Goal: Book appointment/travel/reservation

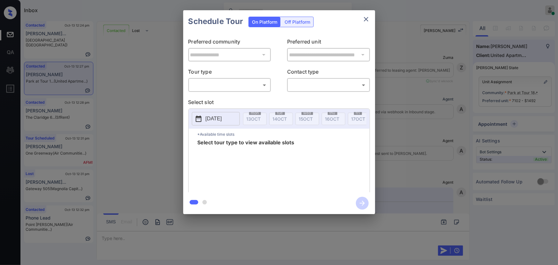
scroll to position [580, 0]
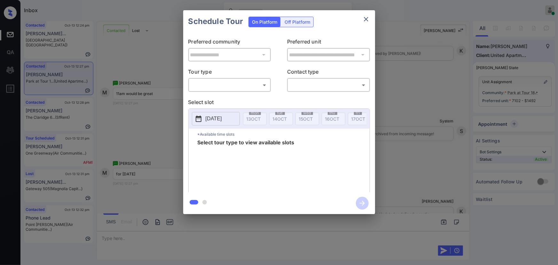
click at [220, 80] on body "Inbox Kenneth Umali Online Set yourself offline Set yourself on break Profile S…" at bounding box center [279, 132] width 558 height 265
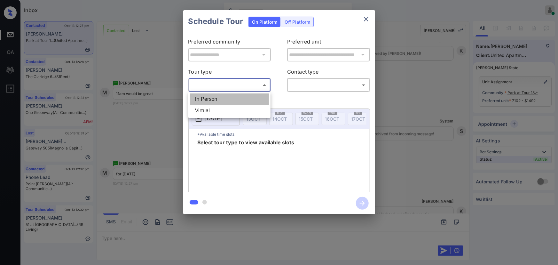
click at [219, 95] on li "In Person" at bounding box center [229, 99] width 79 height 12
type input "********"
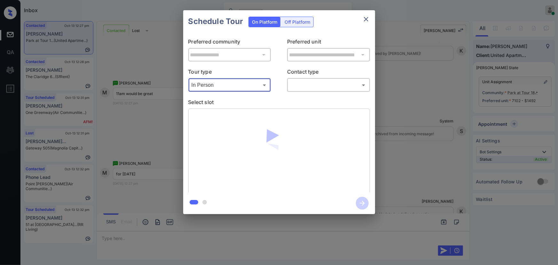
click at [310, 84] on body "Inbox Kenneth Umali Online Set yourself offline Set yourself on break Profile S…" at bounding box center [279, 132] width 558 height 265
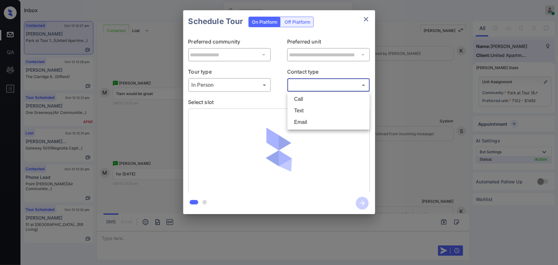
click at [302, 111] on li "Text" at bounding box center [328, 111] width 79 height 12
type input "****"
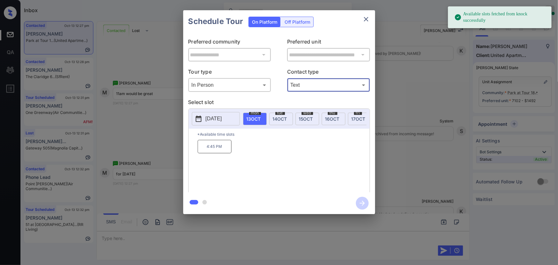
click at [222, 115] on p "2025-10-13" at bounding box center [214, 119] width 16 height 8
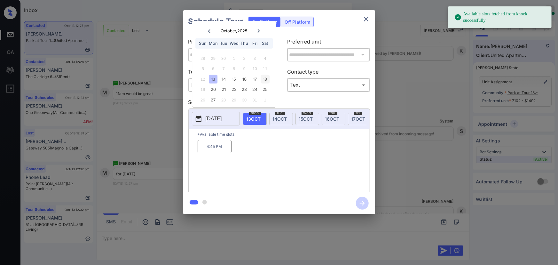
click at [264, 77] on div "18" at bounding box center [265, 79] width 9 height 9
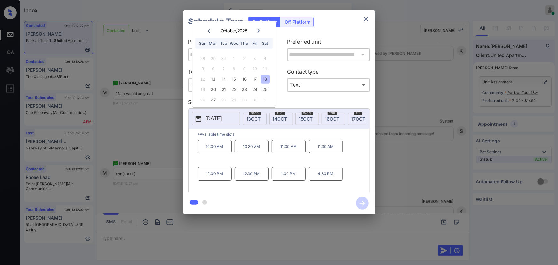
click at [282, 149] on p "11:00 AM" at bounding box center [289, 146] width 34 height 13
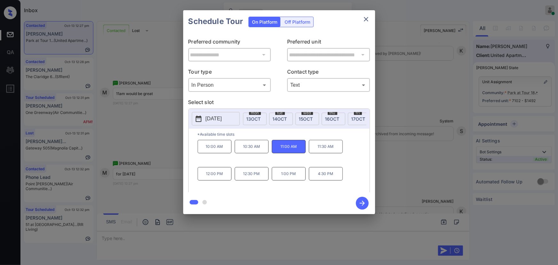
drag, startPoint x: 410, startPoint y: 211, endPoint x: 414, endPoint y: 210, distance: 4.7
click at [414, 210] on div "**********" at bounding box center [279, 112] width 558 height 224
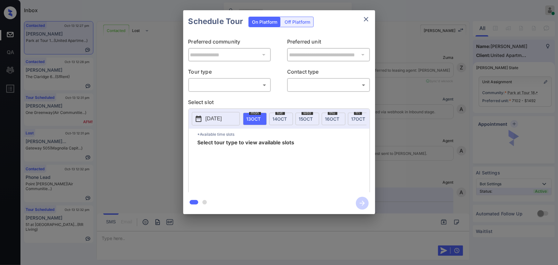
scroll to position [777, 0]
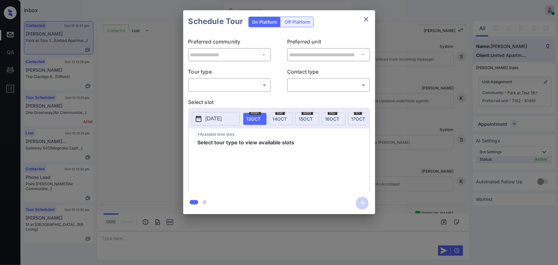
click at [415, 156] on div "**********" at bounding box center [279, 112] width 558 height 224
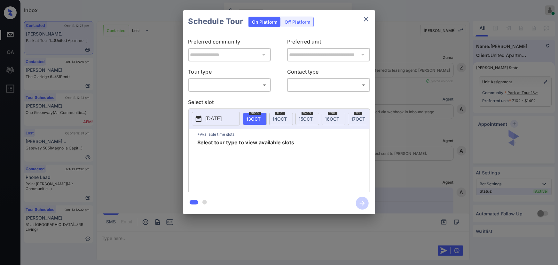
scroll to position [602, 0]
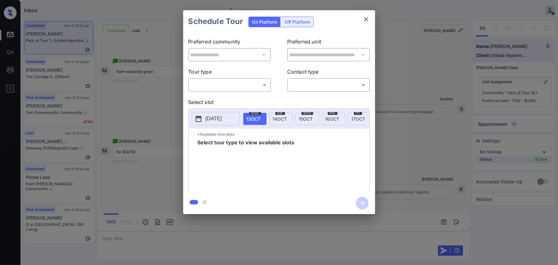
click at [239, 89] on body "Inbox Kenneth Umali Online Set yourself offline Set yourself on break Profile S…" at bounding box center [279, 132] width 558 height 265
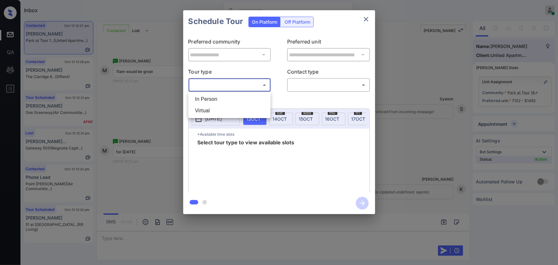
click at [232, 97] on li "In Person" at bounding box center [229, 99] width 79 height 12
type input "********"
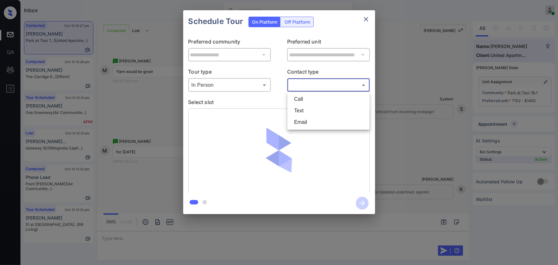
click at [303, 86] on body "Inbox Kenneth Umali Online Set yourself offline Set yourself on break Profile S…" at bounding box center [279, 132] width 558 height 265
click at [301, 106] on li "Text" at bounding box center [328, 111] width 79 height 12
type input "****"
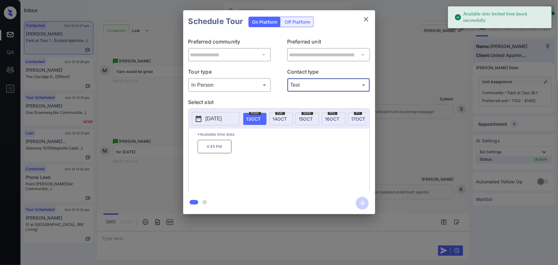
click at [222, 115] on p "2025-10-13" at bounding box center [214, 119] width 16 height 8
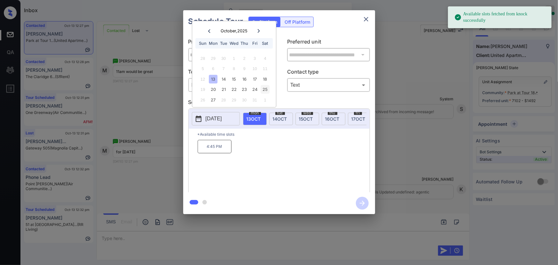
drag, startPoint x: 266, startPoint y: 76, endPoint x: 263, endPoint y: 86, distance: 9.5
click at [266, 76] on div "18" at bounding box center [265, 79] width 9 height 9
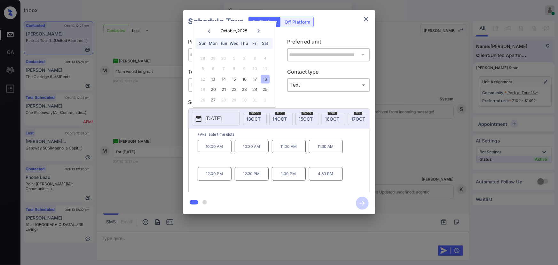
click at [287, 150] on p "11:00 AM" at bounding box center [289, 146] width 34 height 13
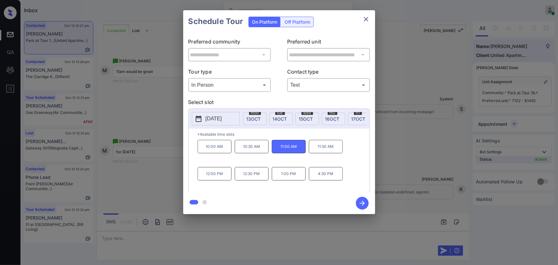
click at [363, 202] on icon "button" at bounding box center [362, 203] width 13 height 13
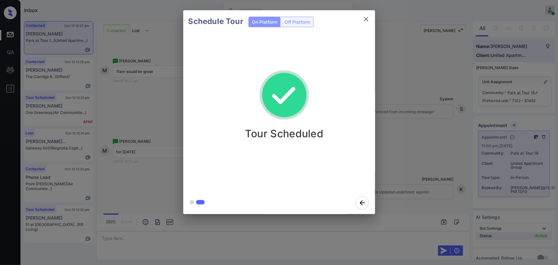
click at [364, 19] on icon "close" at bounding box center [367, 19] width 8 height 8
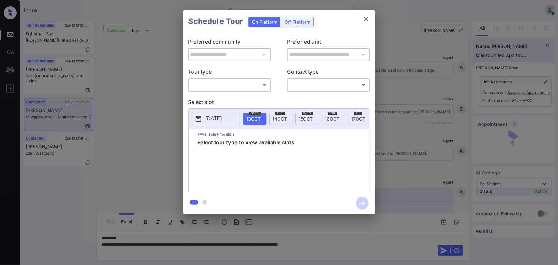
scroll to position [1254, 0]
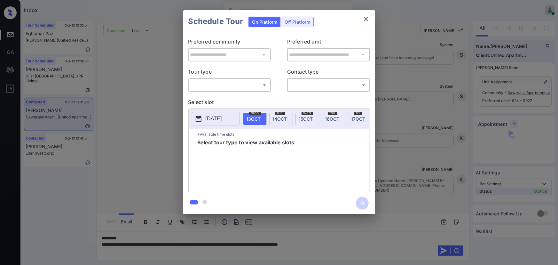
click at [209, 88] on body "Inbox Kenneth Umali Online Set yourself offline Set yourself on break Profile S…" at bounding box center [279, 132] width 558 height 265
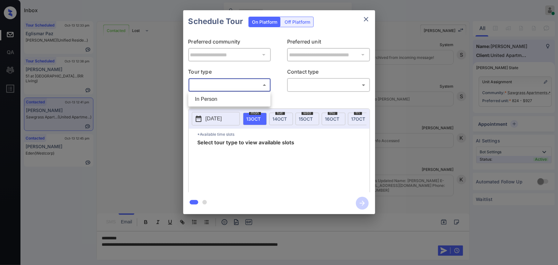
click at [208, 101] on li "In Person" at bounding box center [229, 99] width 79 height 12
type input "********"
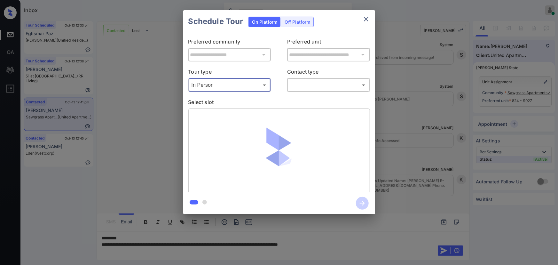
click at [316, 93] on div "**********" at bounding box center [279, 113] width 192 height 160
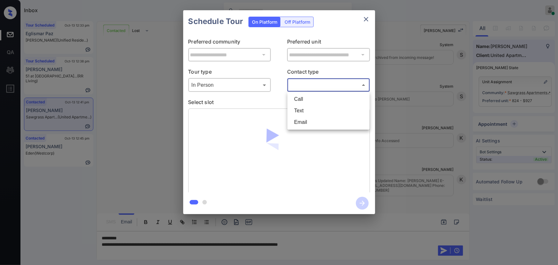
click at [317, 87] on body "Inbox Kenneth Umali Online Set yourself offline Set yourself on break Profile S…" at bounding box center [279, 132] width 558 height 265
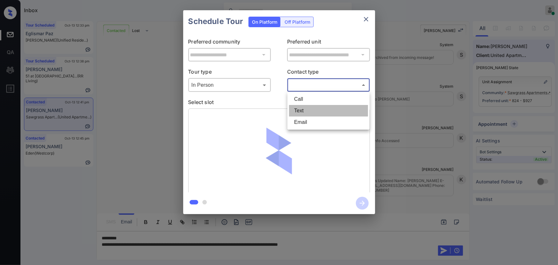
click at [305, 109] on li "Text" at bounding box center [328, 111] width 79 height 12
type input "****"
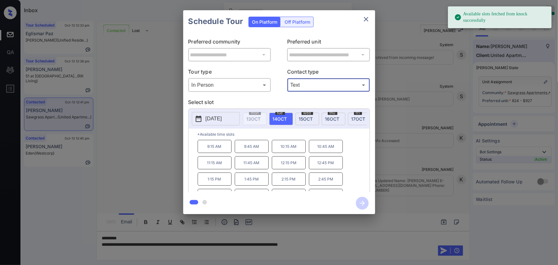
click at [276, 117] on span "[DATE]" at bounding box center [280, 118] width 14 height 5
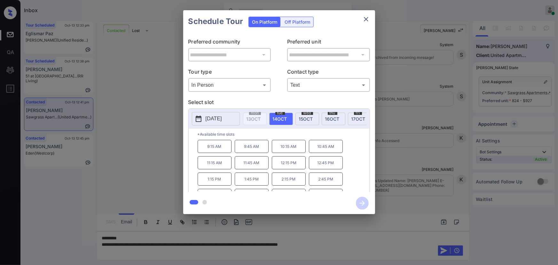
click at [214, 183] on p "1:15 PM" at bounding box center [215, 178] width 34 height 13
click at [404, 159] on div "**********" at bounding box center [279, 112] width 558 height 224
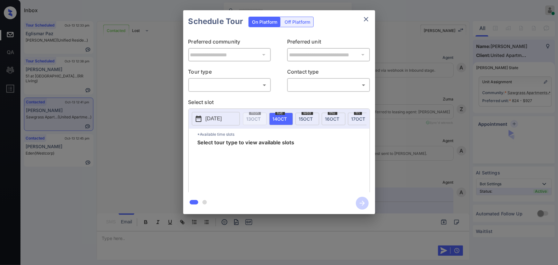
scroll to position [1254, 0]
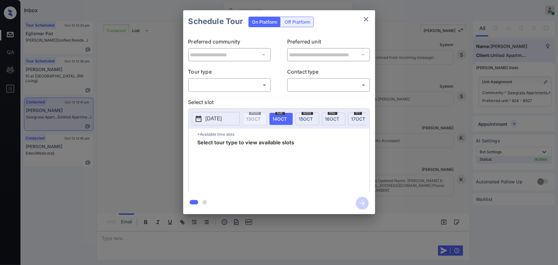
click at [225, 84] on body "Inbox [PERSON_NAME] Online Set yourself offline Set yourself on break Profile S…" at bounding box center [279, 132] width 558 height 265
click at [218, 96] on li "In Person" at bounding box center [229, 99] width 79 height 12
type input "********"
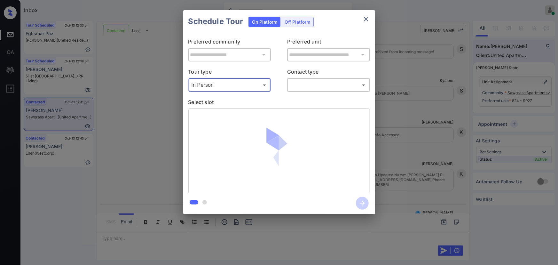
click at [310, 87] on body "Inbox Kenneth Umali Online Set yourself offline Set yourself on break Profile S…" at bounding box center [279, 132] width 558 height 265
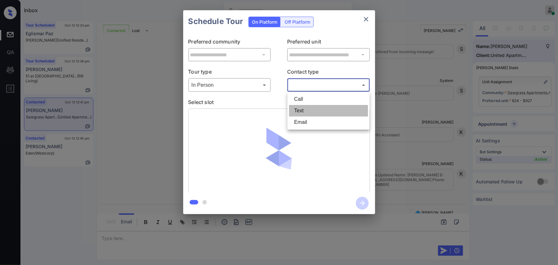
click at [297, 110] on li "Text" at bounding box center [328, 111] width 79 height 12
type input "****"
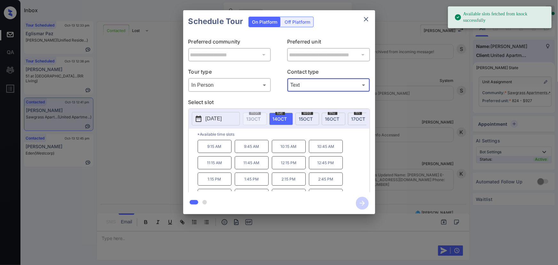
click at [279, 118] on span "14 OCT" at bounding box center [280, 118] width 14 height 5
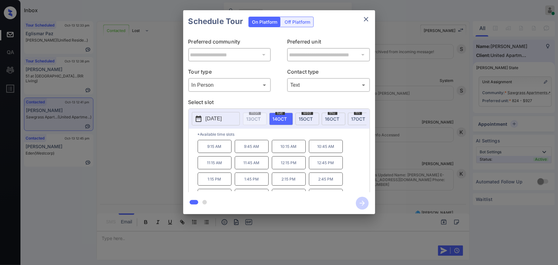
click at [218, 181] on p "1:15 PM" at bounding box center [215, 178] width 34 height 13
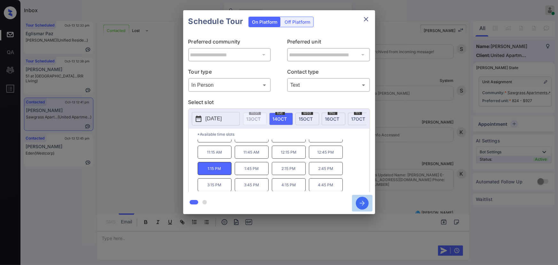
click at [361, 200] on icon "button" at bounding box center [362, 203] width 13 height 13
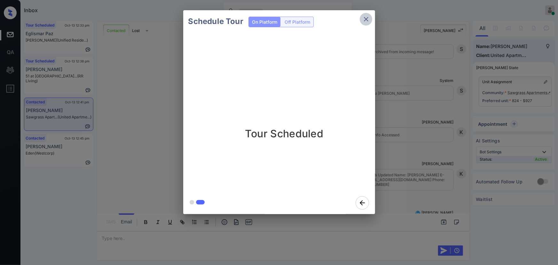
click at [366, 21] on icon "close" at bounding box center [367, 19] width 8 height 8
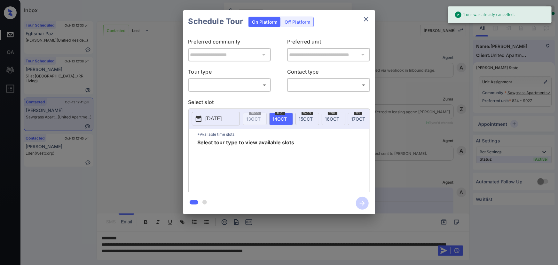
scroll to position [1918, 0]
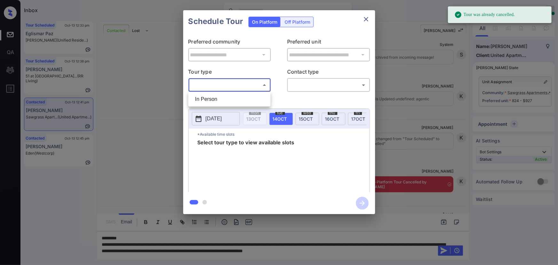
click at [242, 86] on body "Tour was already cancelled. Inbox [PERSON_NAME] Online Set yourself offline Set…" at bounding box center [279, 132] width 558 height 265
drag, startPoint x: 216, startPoint y: 101, endPoint x: 269, endPoint y: 92, distance: 54.0
click at [217, 101] on li "In Person" at bounding box center [229, 99] width 79 height 12
type input "********"
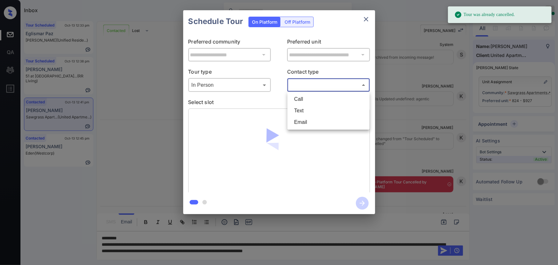
click at [312, 83] on body "Tour was already cancelled. Inbox Kenneth Umali Online Set yourself offline Set…" at bounding box center [279, 132] width 558 height 265
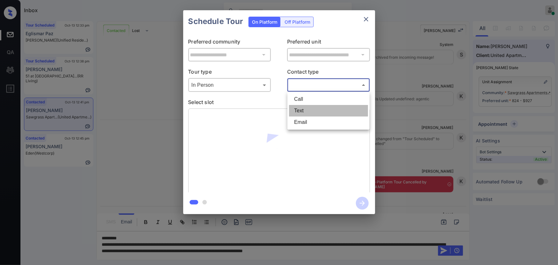
click at [299, 111] on li "Text" at bounding box center [328, 111] width 79 height 12
type input "****"
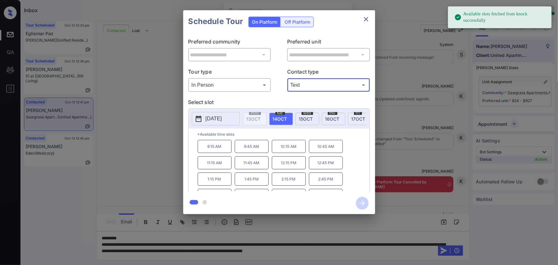
click at [209, 118] on p "2025-10-14" at bounding box center [214, 119] width 16 height 8
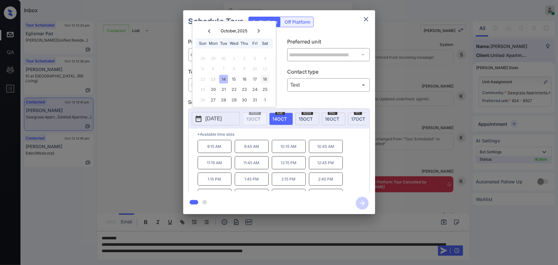
click at [269, 78] on div "18" at bounding box center [265, 79] width 9 height 9
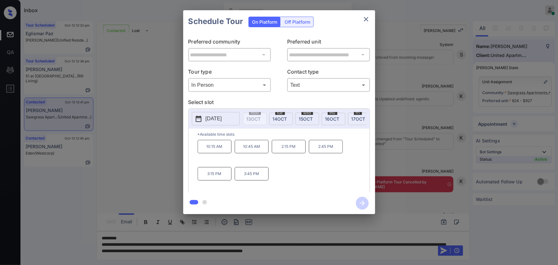
click at [247, 162] on div "10:15 AM 10:45 AM 2:15 PM 2:45 PM 3:15 PM 3:45 PM" at bounding box center [284, 165] width 172 height 51
copy div "10:15 AM 10:45 AM 2:15 PM 2:45 PM 3:15 PM"
drag, startPoint x: 224, startPoint y: 178, endPoint x: 202, endPoint y: 153, distance: 33.3
click at [202, 153] on div "10:15 AM 10:45 AM 2:15 PM 2:45 PM 3:15 PM 3:45 PM" at bounding box center [284, 165] width 172 height 51
click at [220, 244] on div at bounding box center [279, 132] width 558 height 265
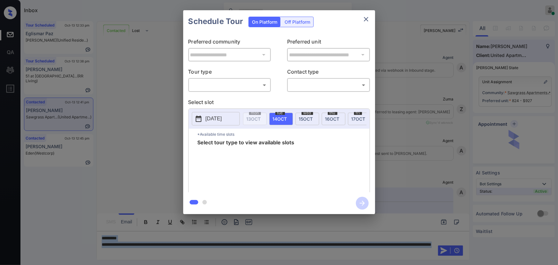
scroll to position [2341, 0]
click at [228, 90] on body "Inbox [PERSON_NAME] Online Set yourself offline Set yourself on break Profile S…" at bounding box center [279, 132] width 558 height 265
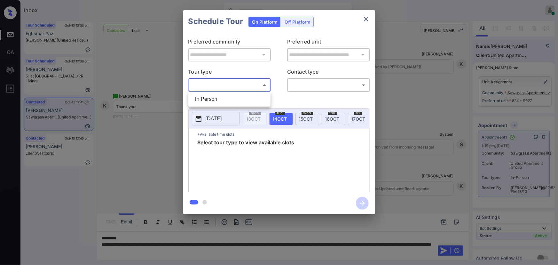
click at [368, 20] on div at bounding box center [279, 132] width 558 height 265
click at [211, 251] on div at bounding box center [279, 132] width 558 height 265
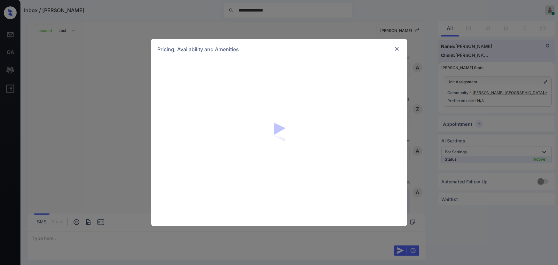
scroll to position [323, 0]
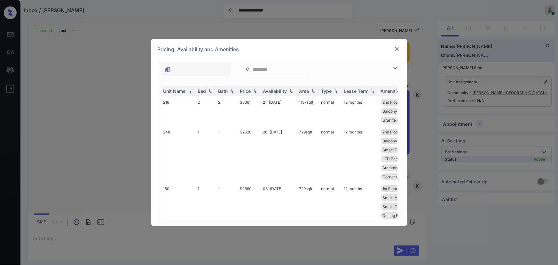
click at [395, 68] on img at bounding box center [396, 68] width 8 height 8
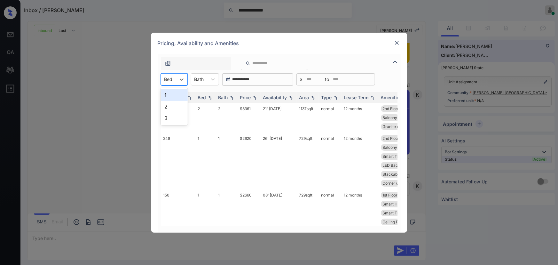
click at [175, 82] on div "Bed" at bounding box center [168, 79] width 15 height 9
click at [169, 103] on div "2" at bounding box center [174, 107] width 27 height 12
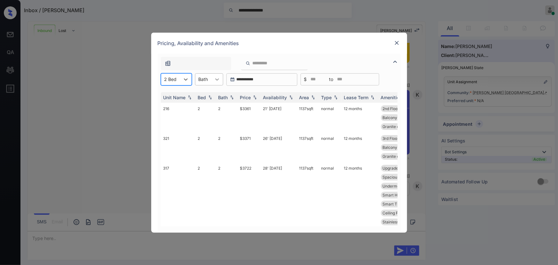
click at [212, 79] on div at bounding box center [218, 80] width 12 height 12
click at [202, 107] on div "2" at bounding box center [209, 107] width 28 height 12
click at [255, 96] on img at bounding box center [255, 97] width 6 height 4
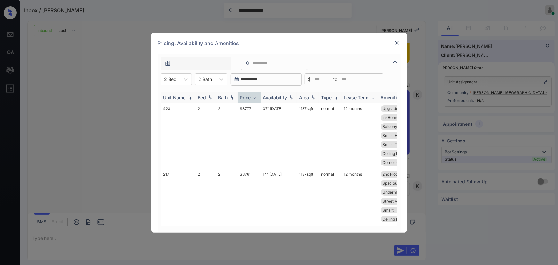
click at [255, 98] on img at bounding box center [255, 97] width 6 height 5
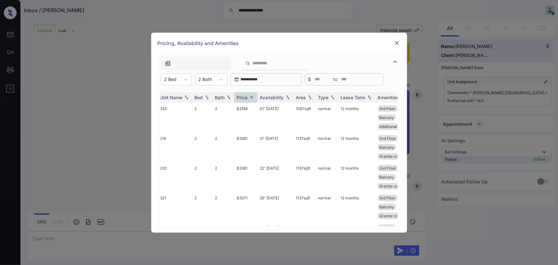
scroll to position [0, 0]
click at [245, 109] on td "$3194" at bounding box center [249, 118] width 23 height 30
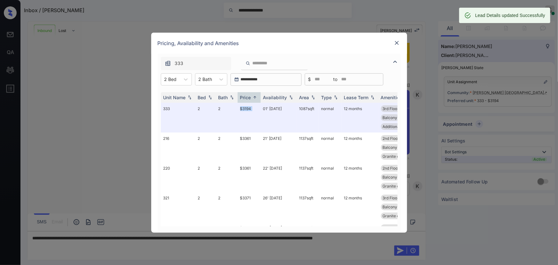
click at [395, 43] on img at bounding box center [397, 43] width 6 height 6
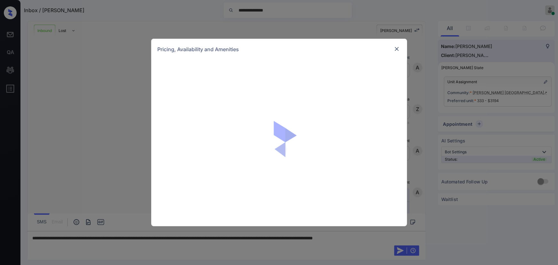
scroll to position [323, 0]
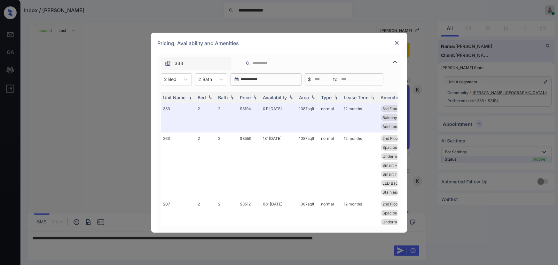
click at [398, 42] on img at bounding box center [397, 43] width 6 height 6
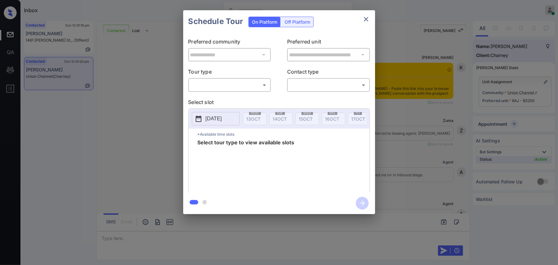
scroll to position [815, 0]
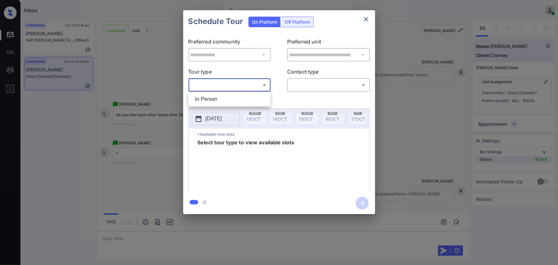
click at [220, 88] on body "Inbox Kenneth Umali Online Set yourself offline Set yourself on break Profile S…" at bounding box center [279, 132] width 558 height 265
drag, startPoint x: 215, startPoint y: 101, endPoint x: 243, endPoint y: 98, distance: 28.0
click at [217, 101] on li "In Person" at bounding box center [229, 99] width 79 height 12
type input "********"
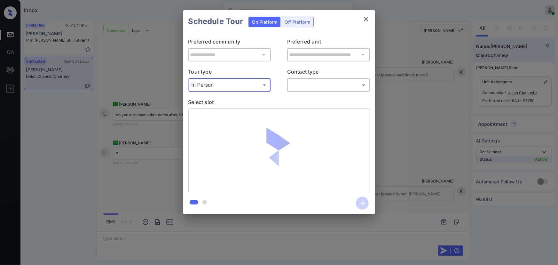
click at [303, 83] on body "Inbox Kenneth Umali Online Set yourself offline Set yourself on break Profile S…" at bounding box center [279, 132] width 558 height 265
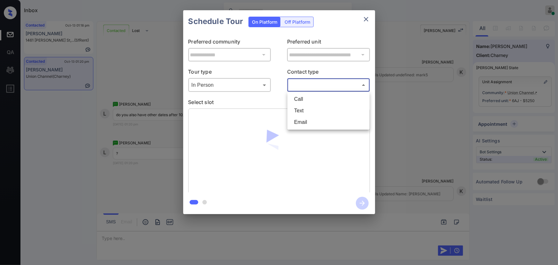
click at [297, 110] on li "Text" at bounding box center [328, 111] width 79 height 12
type input "****"
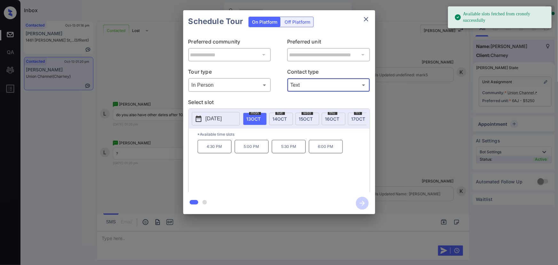
click at [221, 118] on p "[DATE]" at bounding box center [214, 119] width 16 height 8
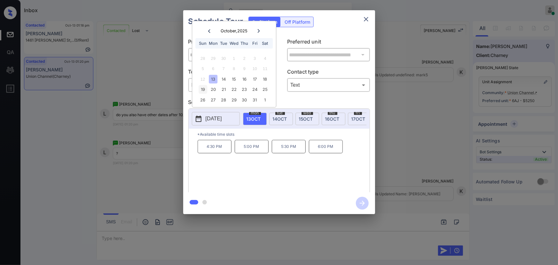
click at [203, 89] on div "19" at bounding box center [203, 89] width 9 height 9
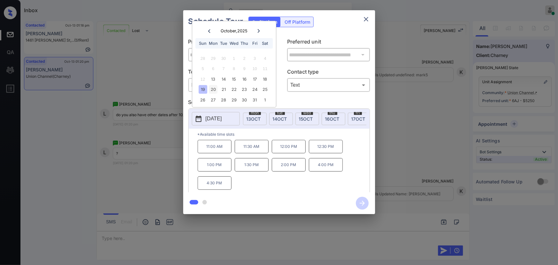
click at [213, 89] on div "20" at bounding box center [213, 89] width 9 height 9
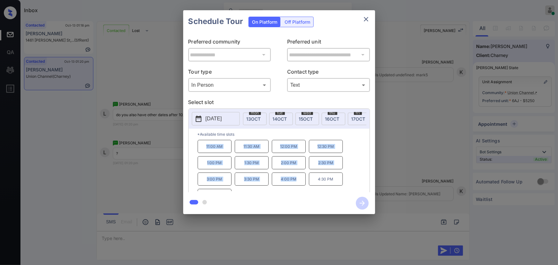
copy div "11:00 AM 11:30 AM 12:00 PM 12:30 PM 1:00 PM 1:30 PM 2:00 PM 2:30 PM 3:00 PM 3:3…"
drag, startPoint x: 298, startPoint y: 183, endPoint x: 201, endPoint y: 150, distance: 102.1
click at [201, 150] on div "11:00 AM 11:30 AM 12:00 PM 12:30 PM 1:00 PM 1:30 PM 2:00 PM 2:30 PM 3:00 PM 3:3…" at bounding box center [284, 165] width 172 height 51
click at [211, 237] on div at bounding box center [279, 132] width 558 height 265
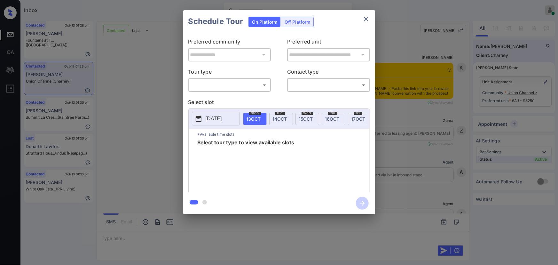
scroll to position [1278, 0]
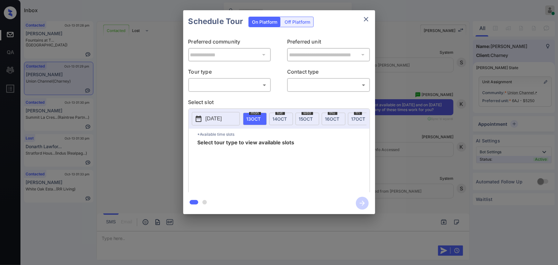
click at [238, 86] on body "Inbox [PERSON_NAME] Online Set yourself offline Set yourself on break Profile S…" at bounding box center [279, 132] width 558 height 265
click at [223, 100] on li "In Person" at bounding box center [229, 99] width 79 height 12
type input "********"
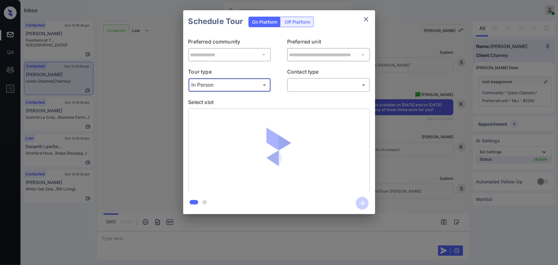
click at [316, 85] on body "Inbox [PERSON_NAME] Online Set yourself offline Set yourself on break Profile S…" at bounding box center [279, 132] width 558 height 265
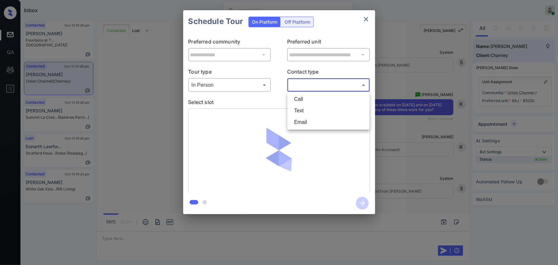
click at [305, 106] on li "Text" at bounding box center [328, 111] width 79 height 12
type input "****"
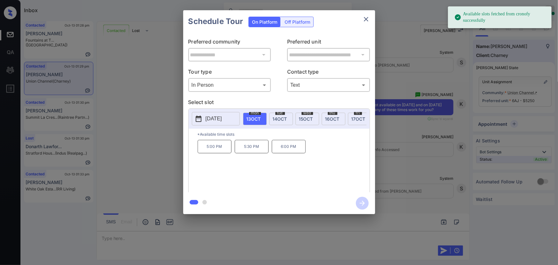
click at [217, 119] on p "2025-10-13" at bounding box center [214, 119] width 16 height 8
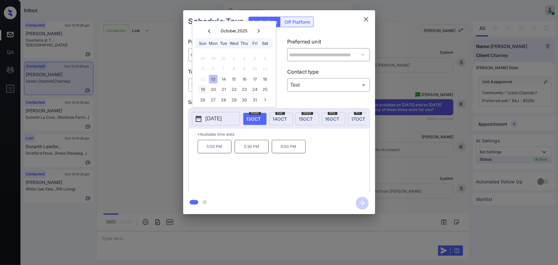
click at [204, 90] on div "19" at bounding box center [203, 89] width 9 height 9
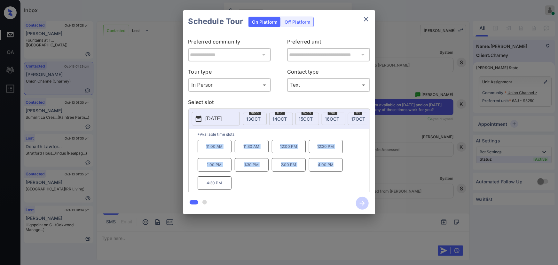
drag, startPoint x: 335, startPoint y: 167, endPoint x: 205, endPoint y: 153, distance: 130.4
click at [205, 153] on div "11:00 AM 11:30 AM 12:00 PM 12:30 PM 1:00 PM 1:30 PM 2:00 PM 4:00 PM 4:30 PM" at bounding box center [284, 165] width 172 height 51
click at [222, 181] on p "4:30 PM" at bounding box center [215, 182] width 34 height 13
copy div "11:00 AM 11:30 AM 12:00 PM 12:30 PM 1:00 PM 1:30 PM 2:00 PM 4:00 PM 4:30 PM"
drag, startPoint x: 224, startPoint y: 185, endPoint x: 202, endPoint y: 145, distance: 46.0
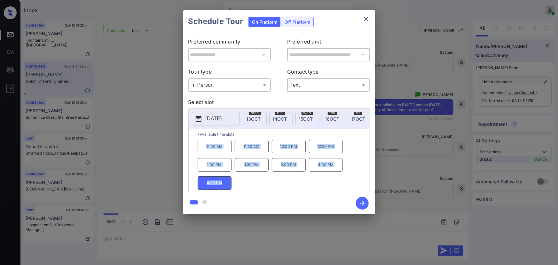
click at [202, 145] on div "11:00 AM 11:30 AM 12:00 PM 12:30 PM 1:00 PM 1:30 PM 2:00 PM 4:00 PM 4:30 PM" at bounding box center [284, 165] width 172 height 51
click at [179, 235] on div at bounding box center [279, 132] width 558 height 265
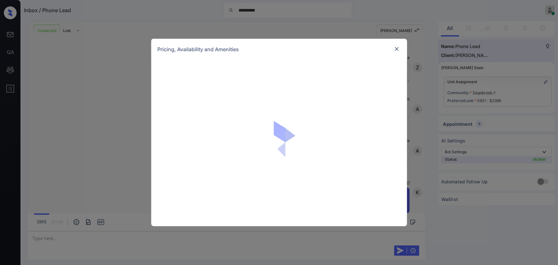
scroll to position [621, 0]
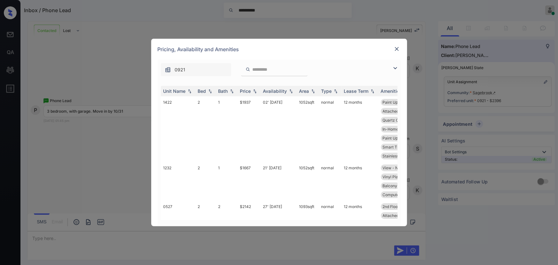
click at [397, 65] on img at bounding box center [396, 68] width 8 height 8
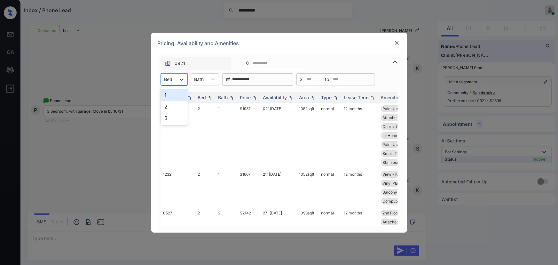
click at [182, 79] on icon at bounding box center [182, 79] width 4 height 2
click at [169, 117] on div "3" at bounding box center [174, 118] width 27 height 12
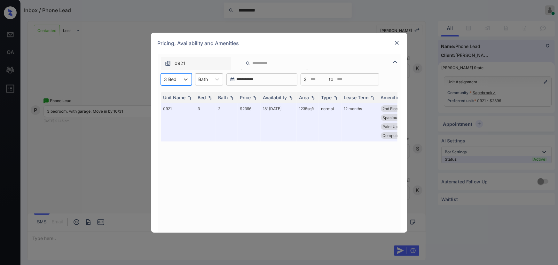
click at [204, 76] on div at bounding box center [204, 79] width 10 height 7
click at [204, 103] on div "2" at bounding box center [209, 107] width 28 height 12
click at [251, 97] on div "Price" at bounding box center [245, 97] width 11 height 5
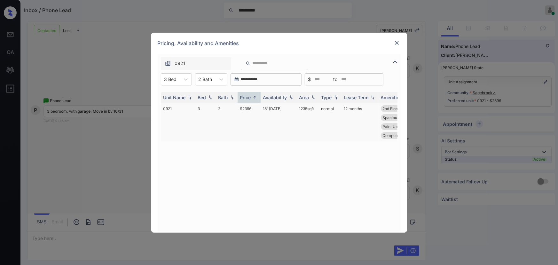
click at [273, 109] on td "18' Oct 25" at bounding box center [279, 122] width 36 height 39
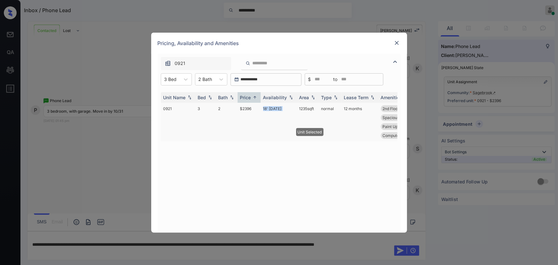
click at [273, 109] on td "18' Oct 25" at bounding box center [279, 122] width 36 height 39
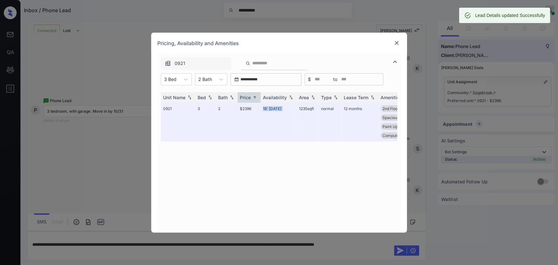
click at [399, 44] on img at bounding box center [397, 43] width 6 height 6
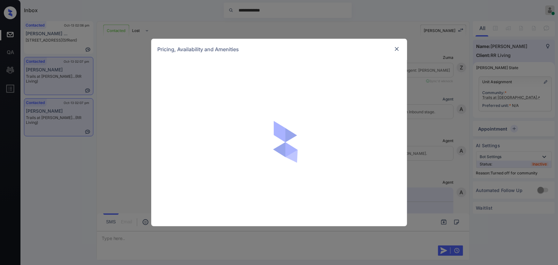
scroll to position [1315, 0]
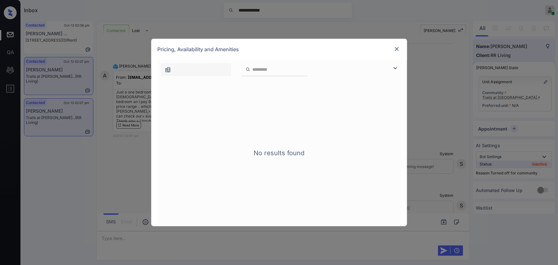
click at [395, 66] on img at bounding box center [396, 68] width 8 height 8
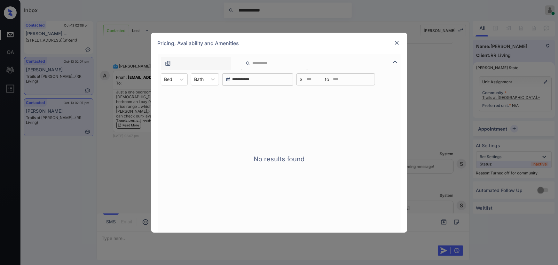
click at [396, 42] on img at bounding box center [397, 43] width 6 height 6
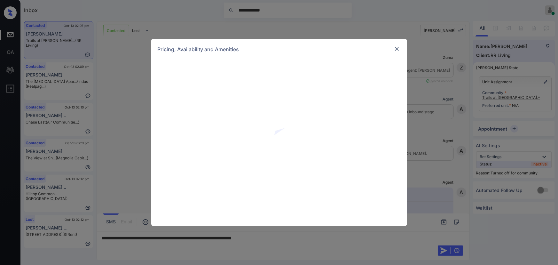
scroll to position [1335, 0]
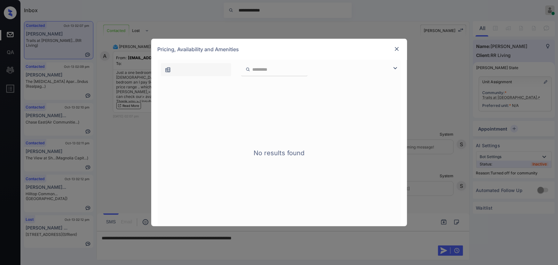
click at [397, 48] on img at bounding box center [397, 49] width 6 height 6
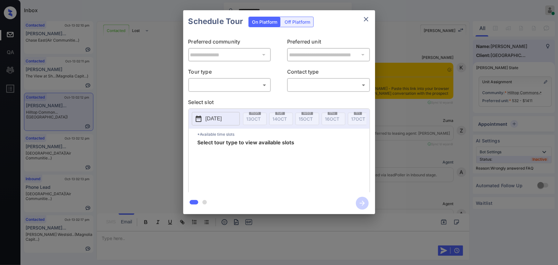
scroll to position [2731, 0]
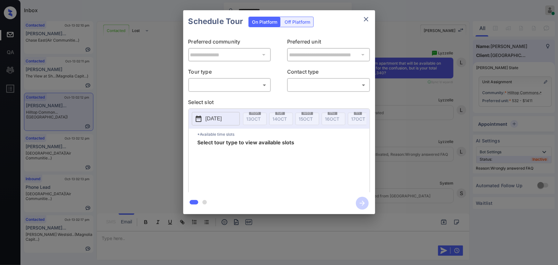
click at [243, 88] on body "**********" at bounding box center [279, 132] width 558 height 265
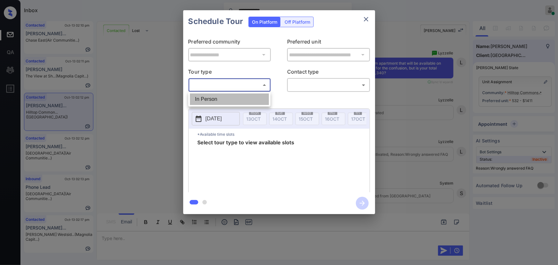
click at [232, 97] on li "In Person" at bounding box center [229, 99] width 79 height 12
type input "********"
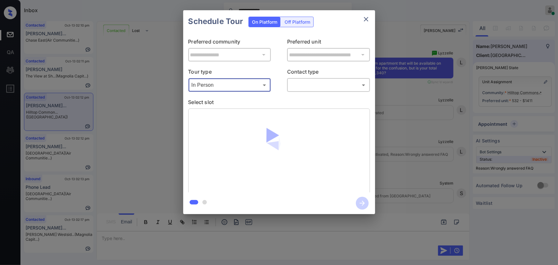
click at [371, 19] on button "close" at bounding box center [366, 19] width 13 height 13
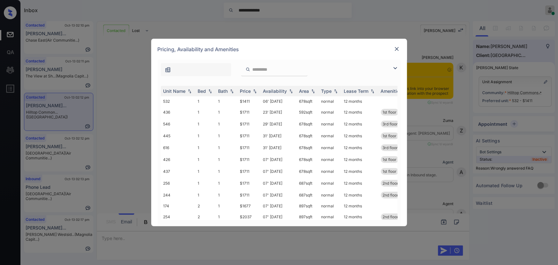
scroll to position [2731, 0]
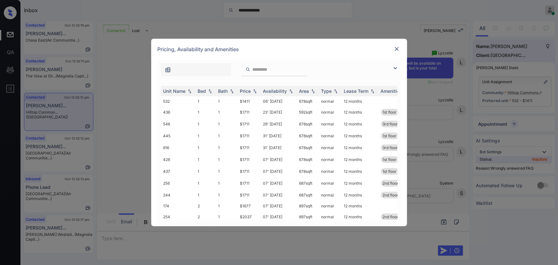
click at [394, 67] on img at bounding box center [396, 68] width 8 height 8
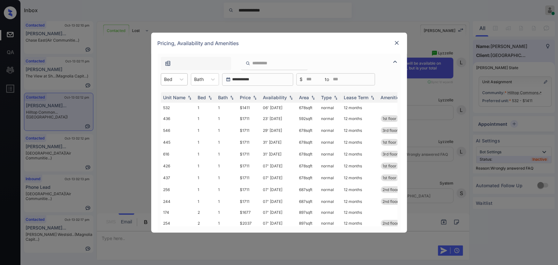
click at [172, 80] on div at bounding box center [168, 79] width 8 height 7
click at [172, 93] on div "1" at bounding box center [174, 95] width 27 height 12
click at [211, 78] on div at bounding box center [217, 80] width 12 height 12
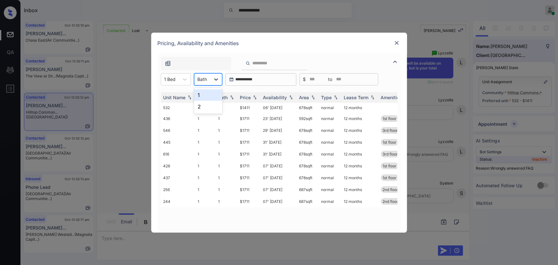
click at [208, 93] on div "1" at bounding box center [208, 95] width 28 height 12
click at [253, 98] on img at bounding box center [255, 97] width 6 height 4
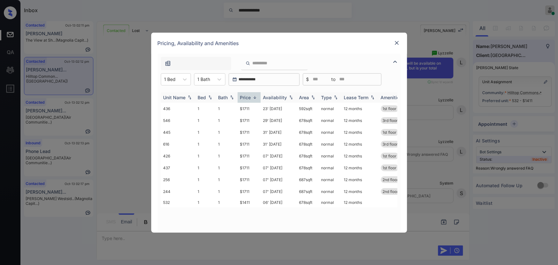
click at [253, 98] on img at bounding box center [255, 97] width 6 height 5
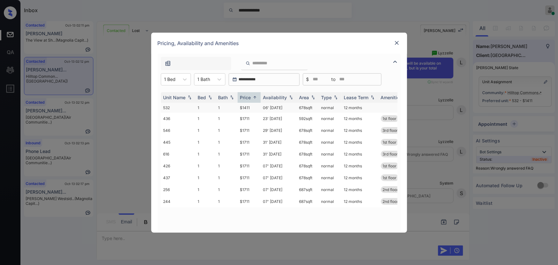
copy td "678 sqft"
drag, startPoint x: 308, startPoint y: 107, endPoint x: 299, endPoint y: 107, distance: 8.6
click at [299, 107] on td "678 sqft" at bounding box center [308, 108] width 22 height 10
click at [398, 42] on img at bounding box center [397, 43] width 6 height 6
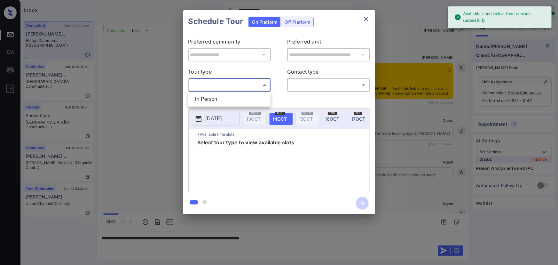
scroll to position [3080, 0]
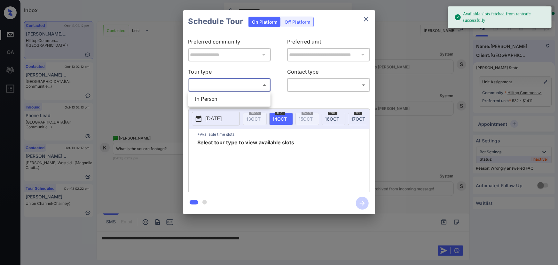
click at [228, 98] on li "In Person" at bounding box center [229, 99] width 79 height 12
type input "********"
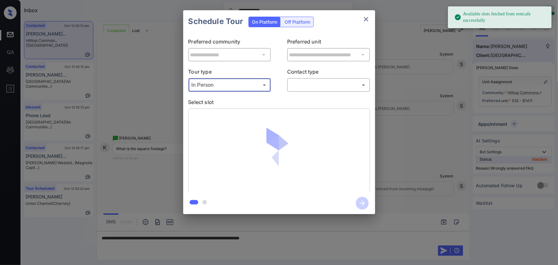
click at [323, 85] on body "**********" at bounding box center [279, 132] width 558 height 265
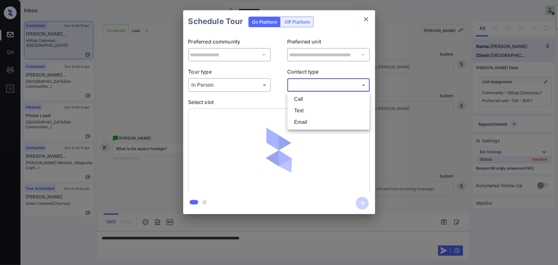
click at [308, 111] on li "Text" at bounding box center [328, 111] width 79 height 12
type input "****"
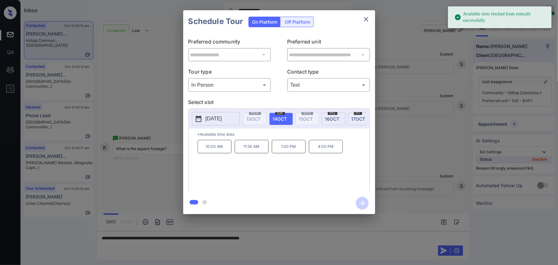
click at [282, 118] on span "[DATE]" at bounding box center [280, 118] width 14 height 5
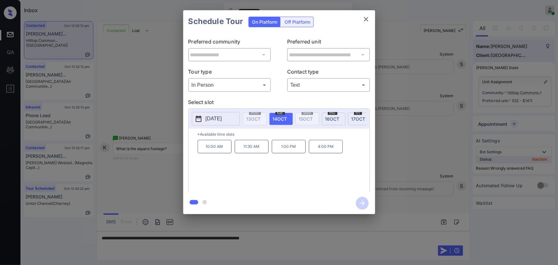
click at [285, 150] on p "1:00 PM" at bounding box center [289, 146] width 34 height 13
click at [311, 237] on div at bounding box center [279, 132] width 558 height 265
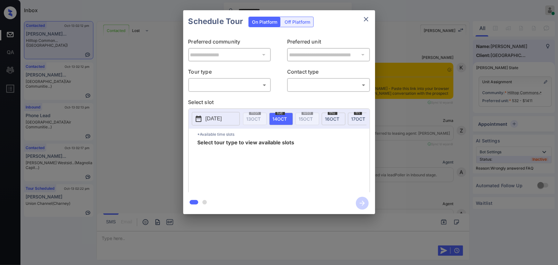
scroll to position [3174, 0]
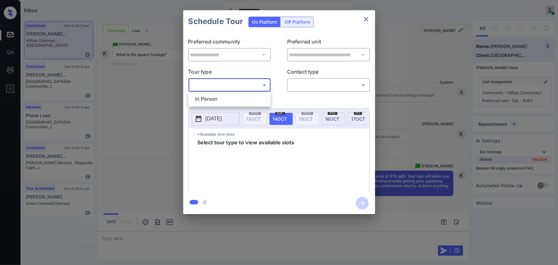
click at [225, 86] on body "**********" at bounding box center [279, 132] width 558 height 265
click at [216, 98] on li "In Person" at bounding box center [229, 99] width 79 height 12
type input "********"
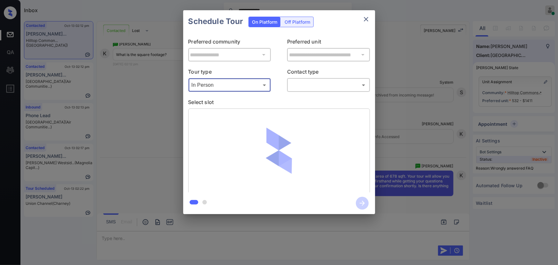
click at [303, 82] on body "**********" at bounding box center [279, 132] width 558 height 265
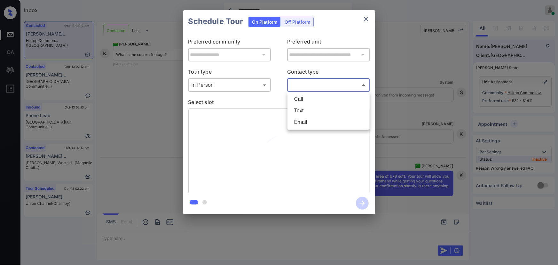
click at [299, 108] on li "Text" at bounding box center [328, 111] width 79 height 12
type input "****"
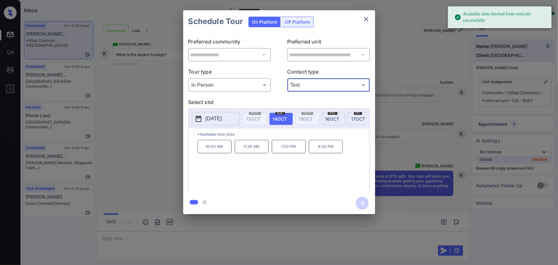
click at [283, 117] on span "14 OCT" at bounding box center [280, 118] width 14 height 5
drag, startPoint x: 285, startPoint y: 147, endPoint x: 298, endPoint y: 163, distance: 21.2
click at [285, 147] on p "1:00 PM" at bounding box center [289, 146] width 34 height 13
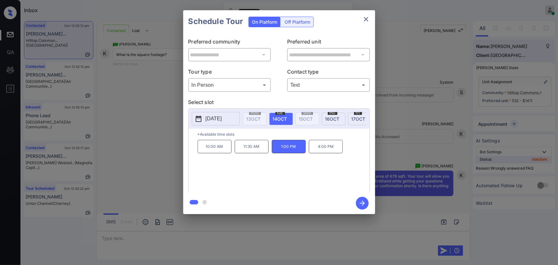
click at [361, 204] on icon "button" at bounding box center [362, 203] width 13 height 13
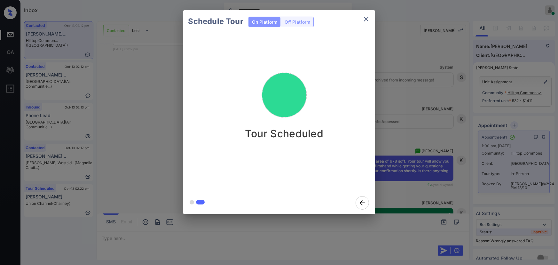
click at [368, 19] on icon "close" at bounding box center [367, 19] width 8 height 8
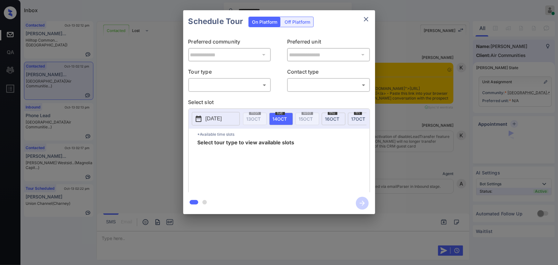
scroll to position [605, 0]
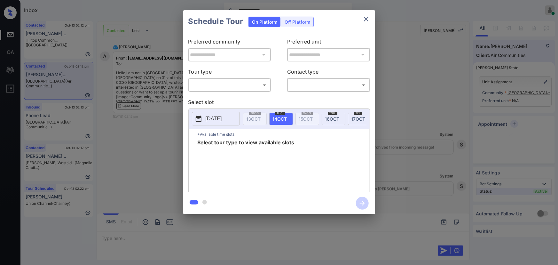
click at [234, 88] on body "**********" at bounding box center [279, 132] width 558 height 265
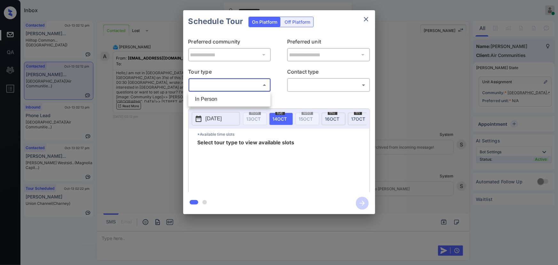
click at [367, 20] on div at bounding box center [279, 132] width 558 height 265
click at [368, 18] on icon "close" at bounding box center [367, 19] width 8 height 8
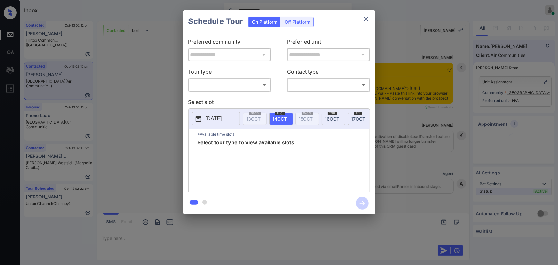
scroll to position [605, 0]
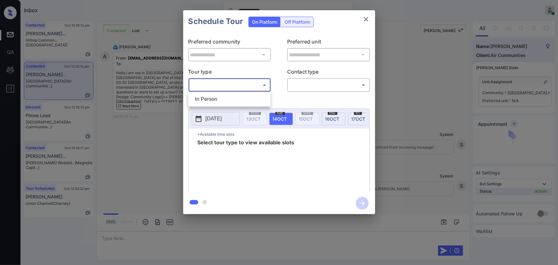
click at [224, 86] on body "**********" at bounding box center [279, 132] width 558 height 265
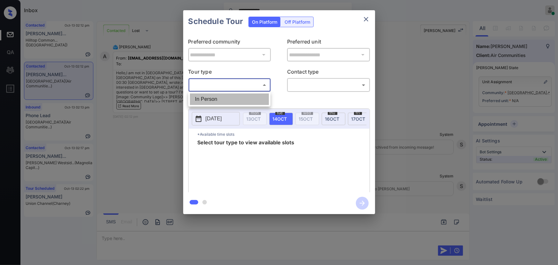
click at [215, 100] on li "In Person" at bounding box center [229, 99] width 79 height 12
type input "********"
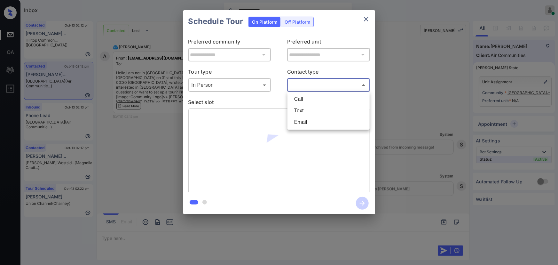
click at [320, 81] on body "**********" at bounding box center [279, 132] width 558 height 265
click at [304, 107] on li "Text" at bounding box center [328, 111] width 79 height 12
type input "****"
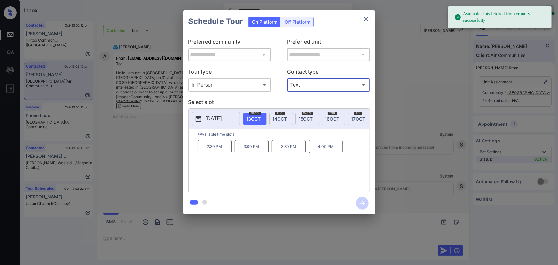
click at [219, 120] on p "[DATE]" at bounding box center [214, 119] width 16 height 8
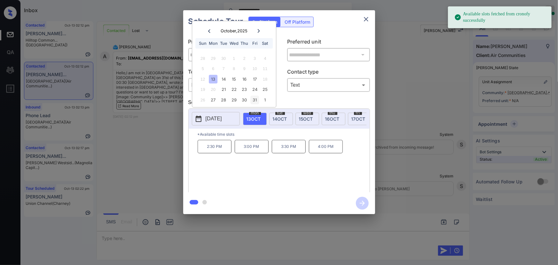
click at [258, 100] on div "31" at bounding box center [255, 100] width 9 height 9
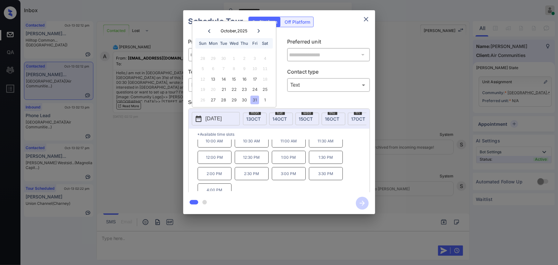
scroll to position [11, 0]
click at [440, 163] on div "**********" at bounding box center [279, 112] width 558 height 224
